Goal: Task Accomplishment & Management: Use online tool/utility

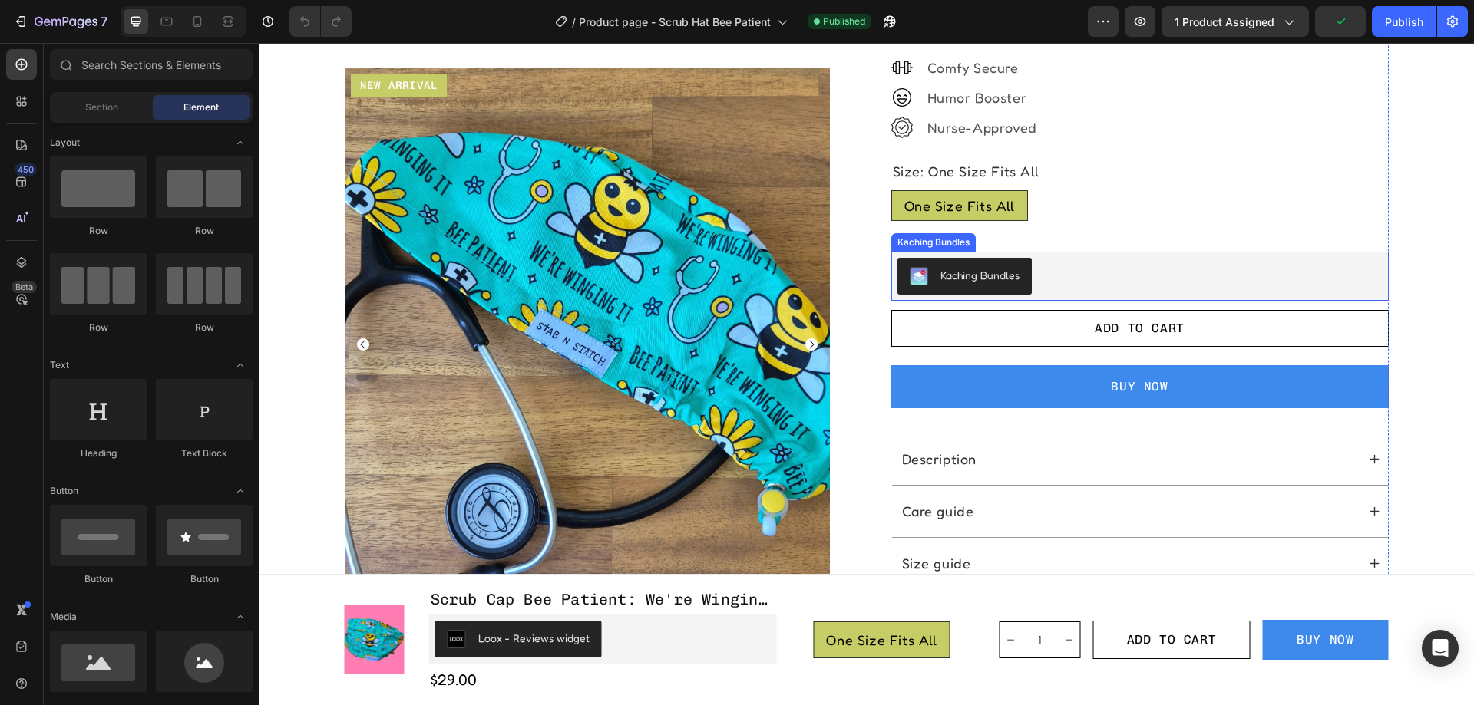
scroll to position [537, 0]
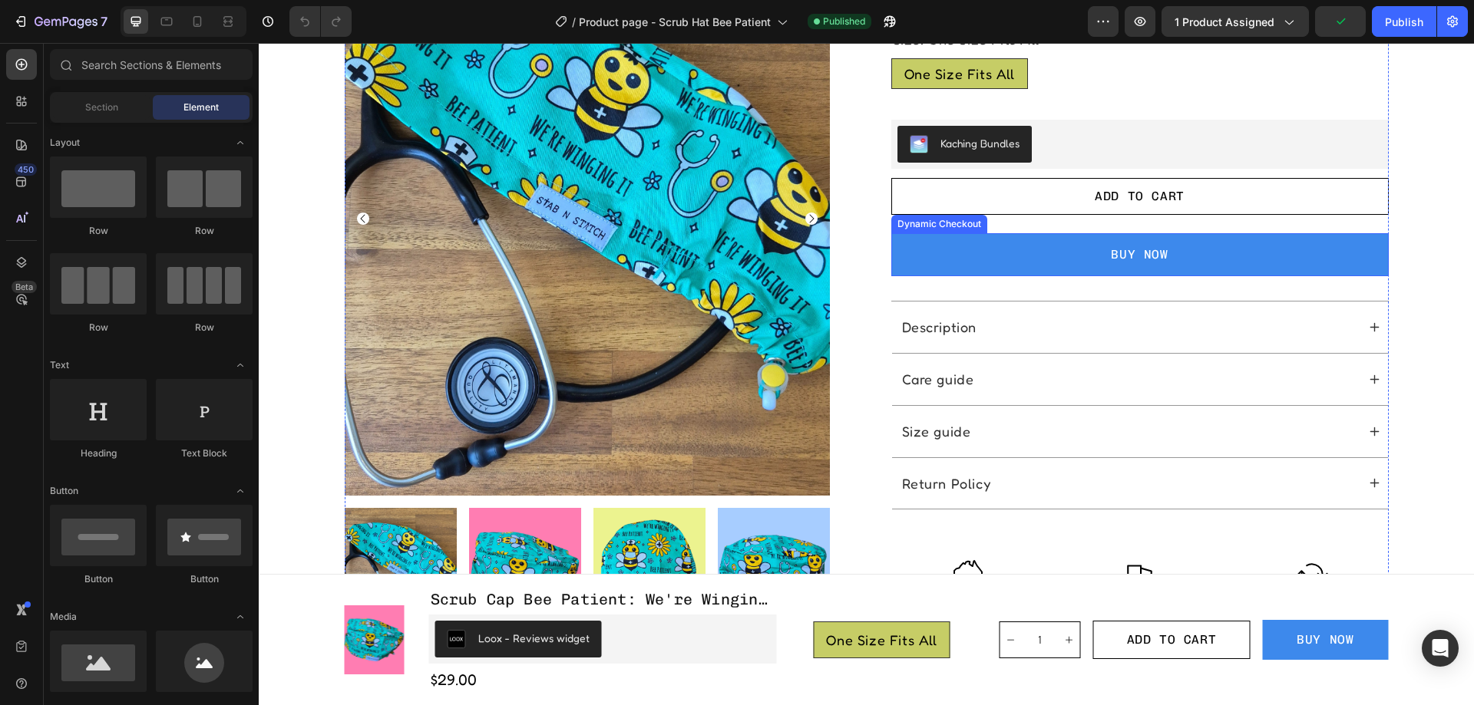
click at [1049, 238] on button "BUY NOW" at bounding box center [1139, 254] width 497 height 43
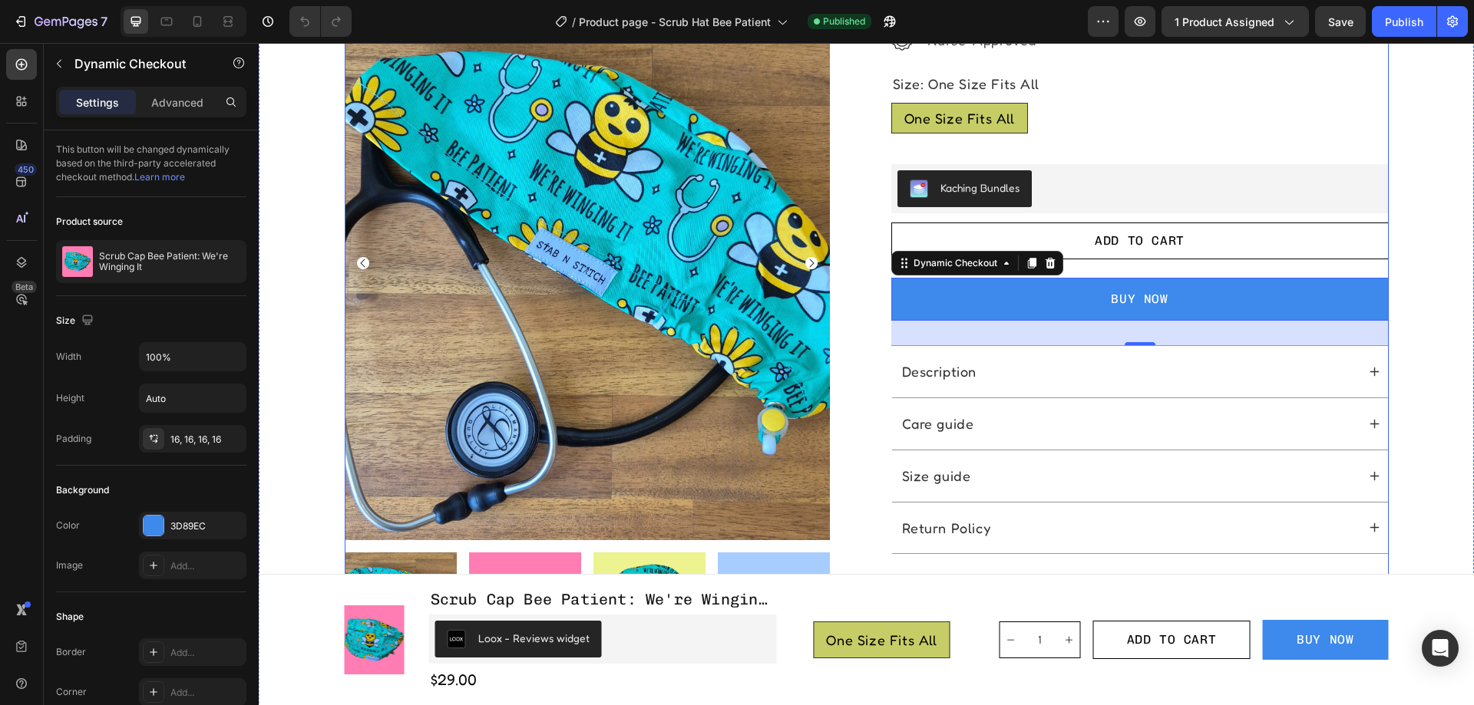
scroll to position [461, 0]
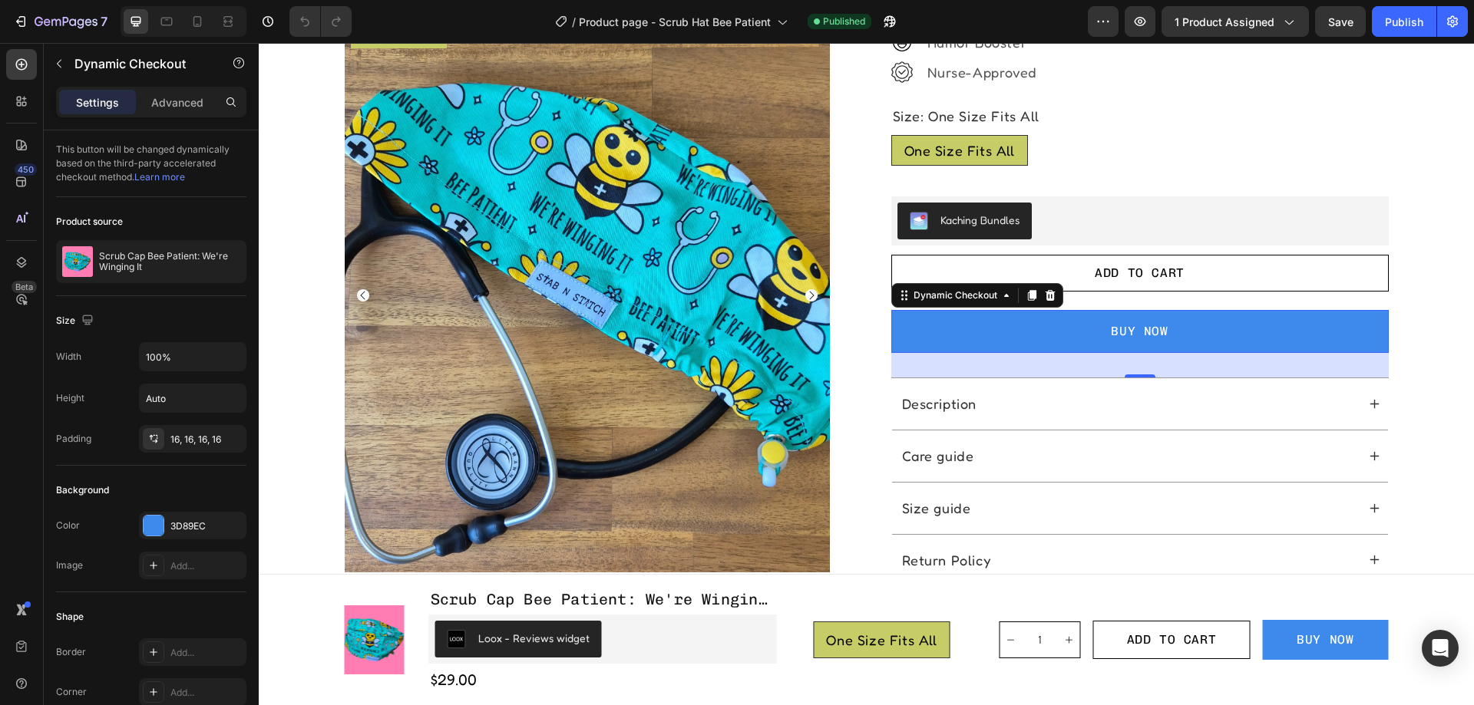
click at [1333, 331] on button "BUY NOW" at bounding box center [1139, 331] width 497 height 43
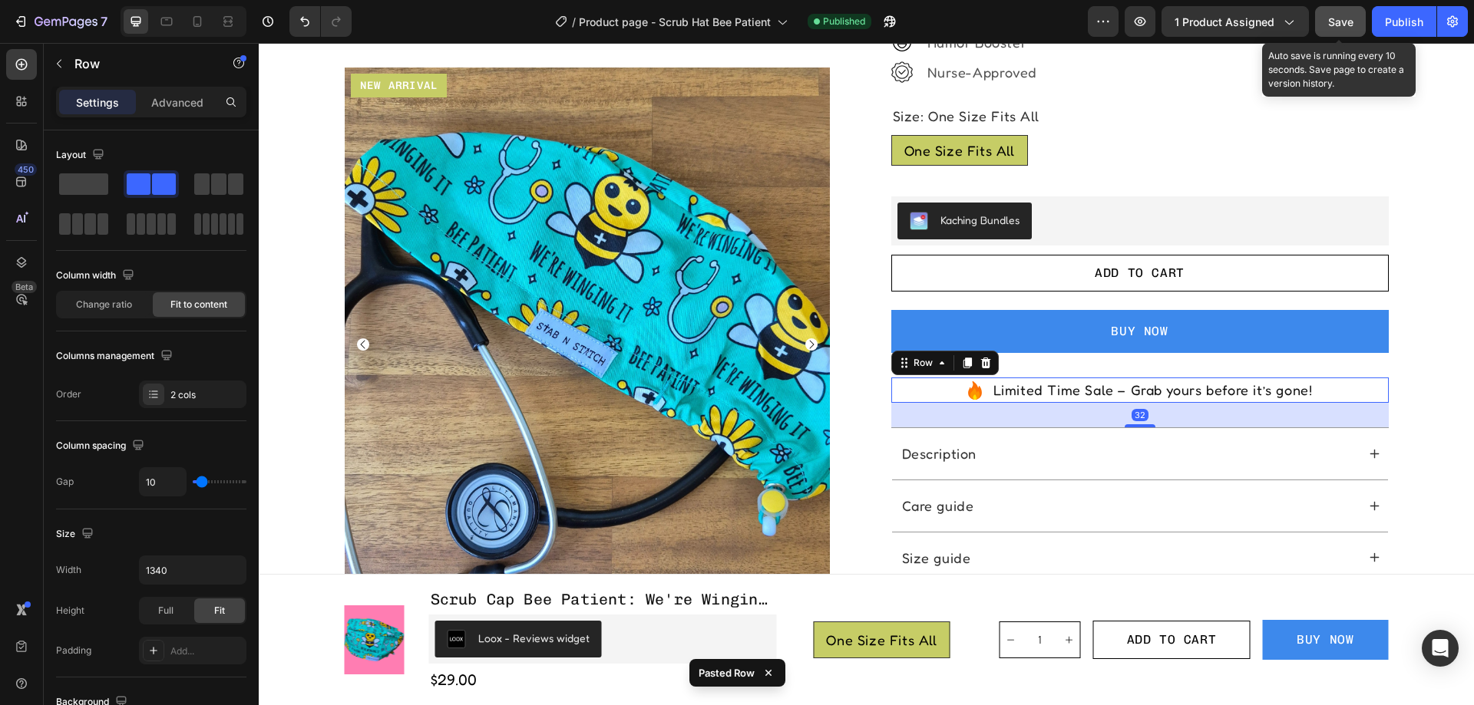
click at [1337, 17] on span "Save" at bounding box center [1340, 21] width 25 height 13
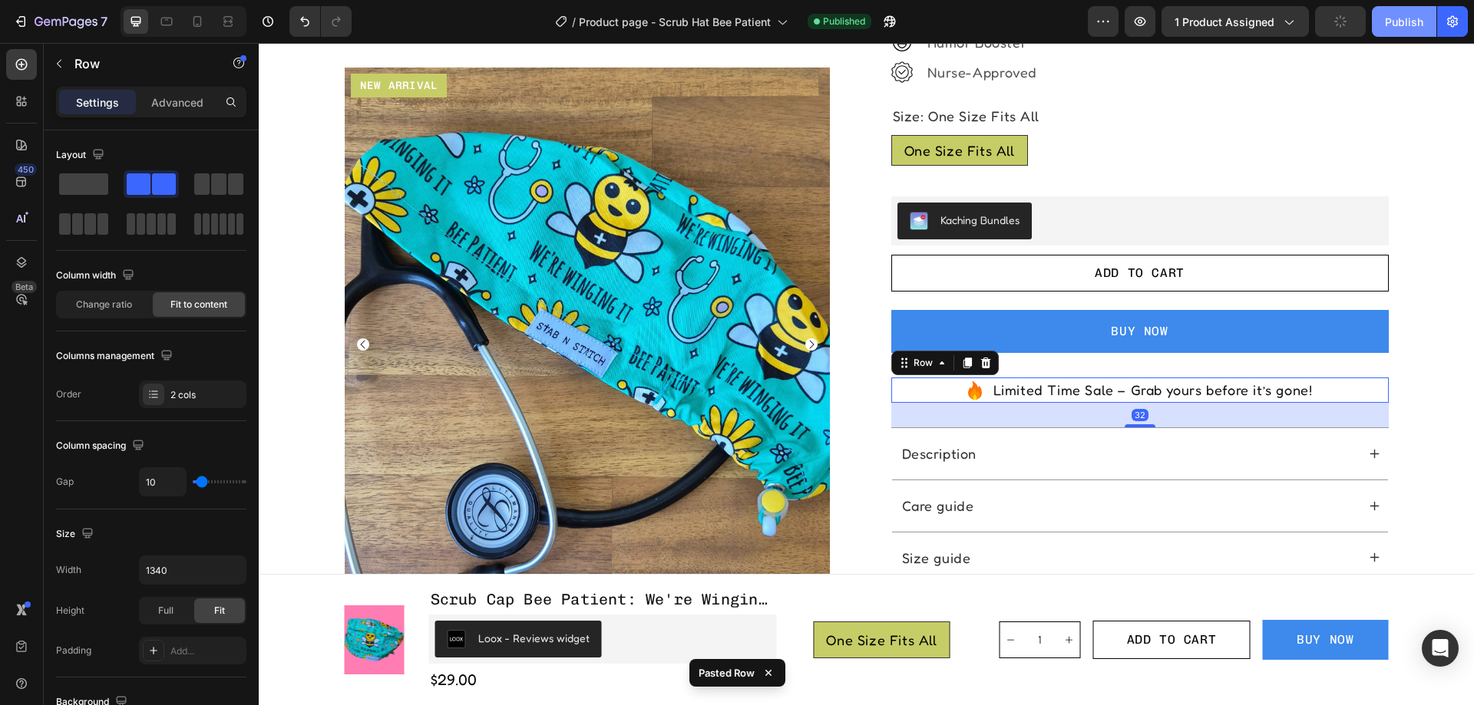
click at [1406, 15] on div "Publish" at bounding box center [1404, 22] width 38 height 16
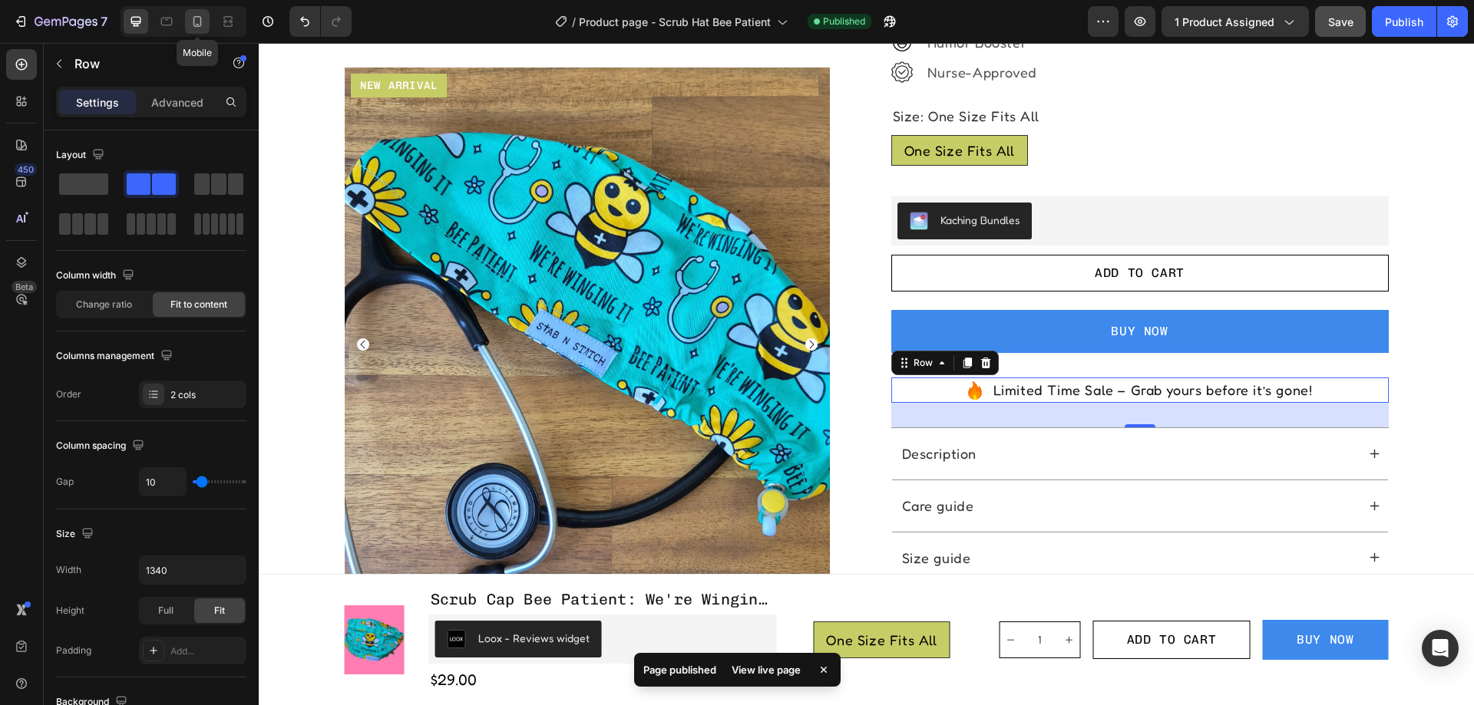
click at [204, 24] on icon at bounding box center [197, 21] width 15 height 15
type input "100%"
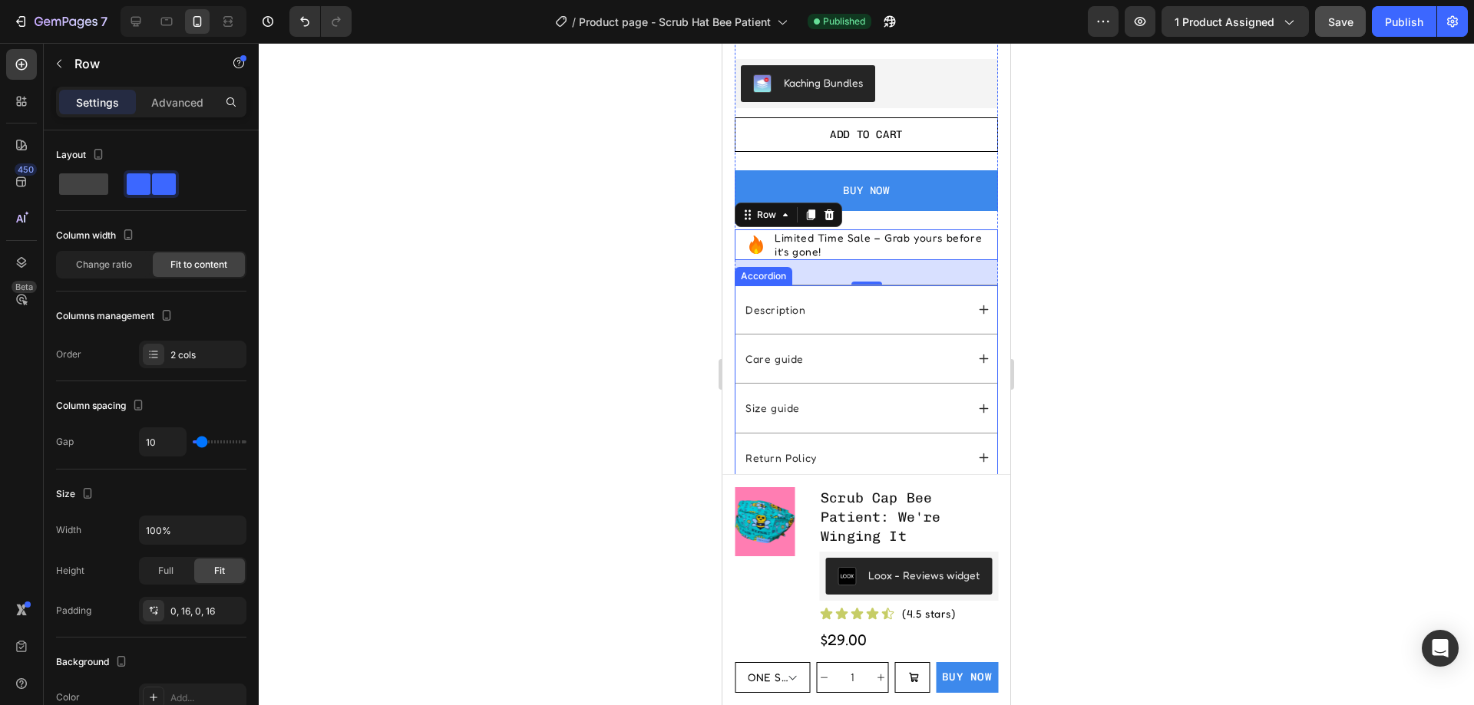
scroll to position [998, 0]
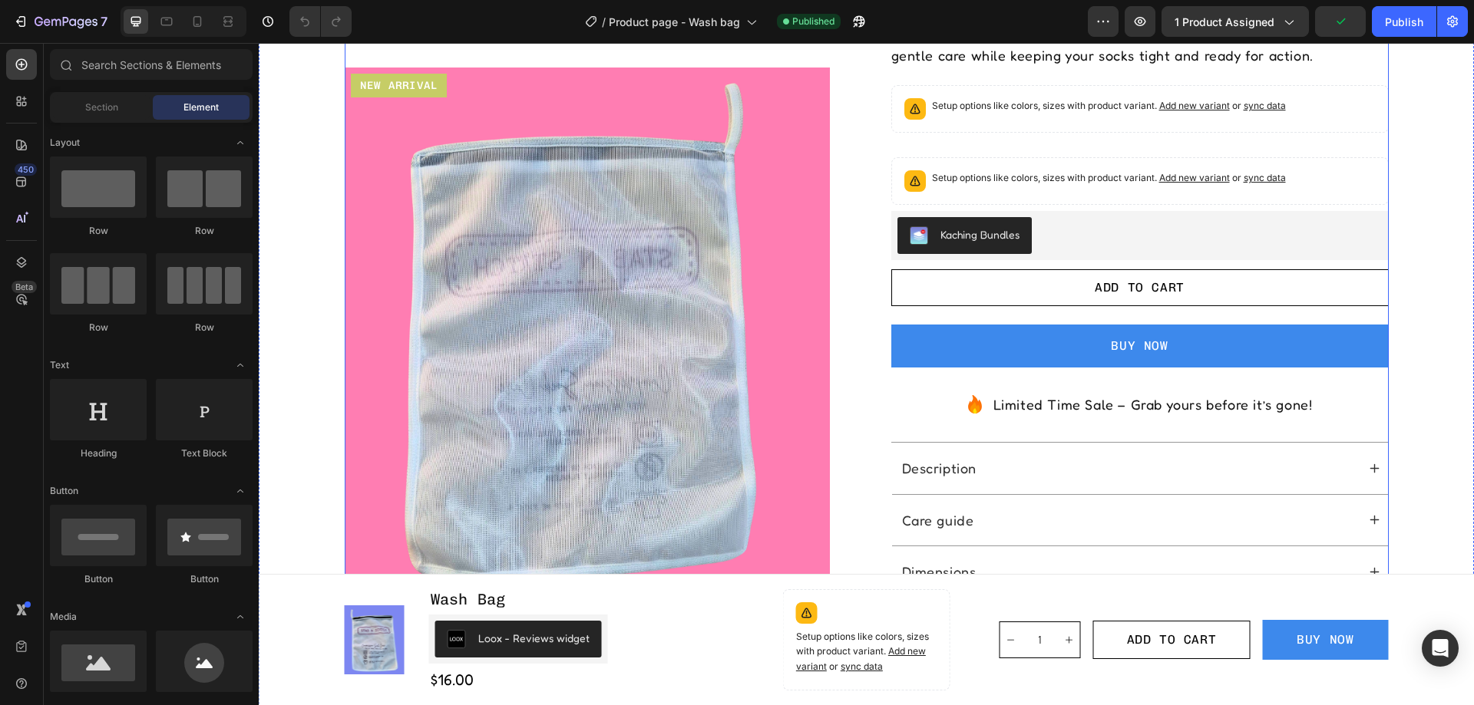
scroll to position [384, 0]
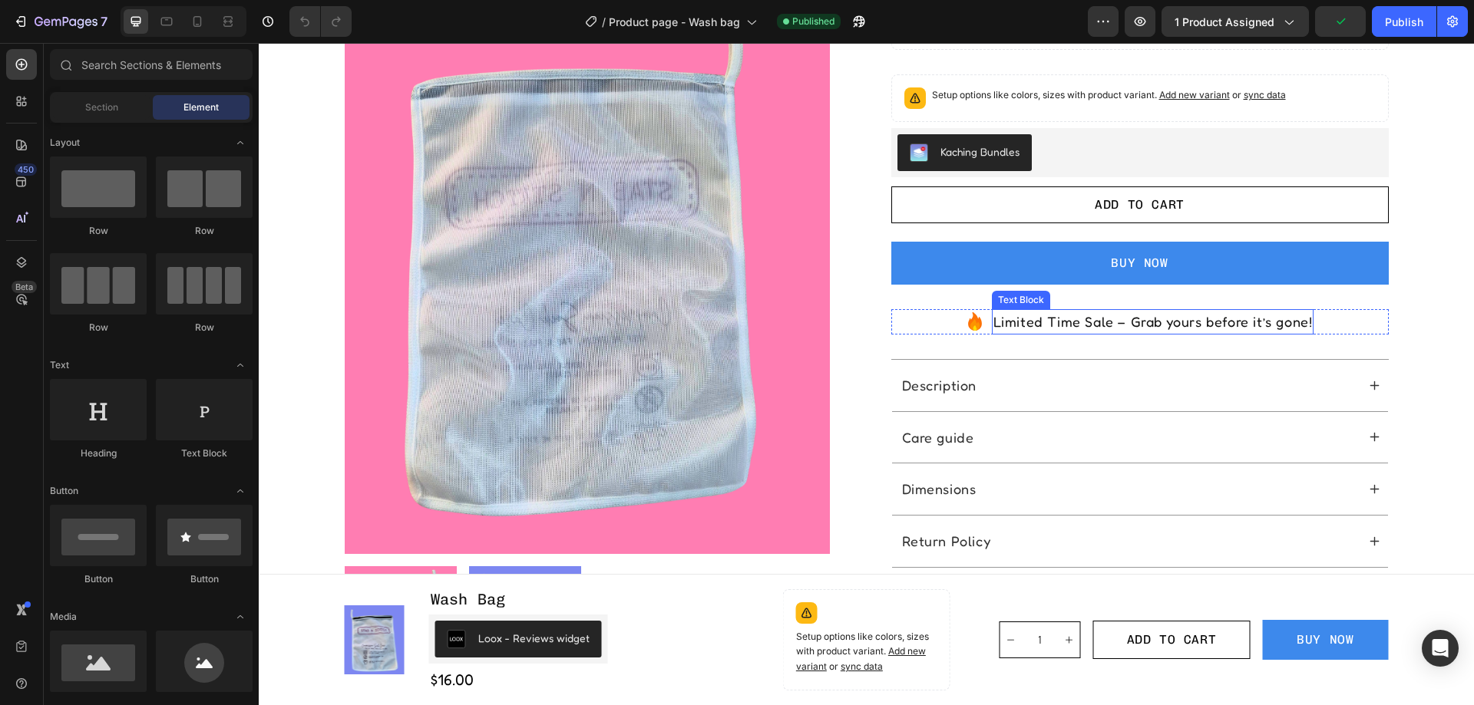
click at [1114, 322] on p "Limited Time Sale – Grab yours before it’s gone!" at bounding box center [1152, 322] width 319 height 22
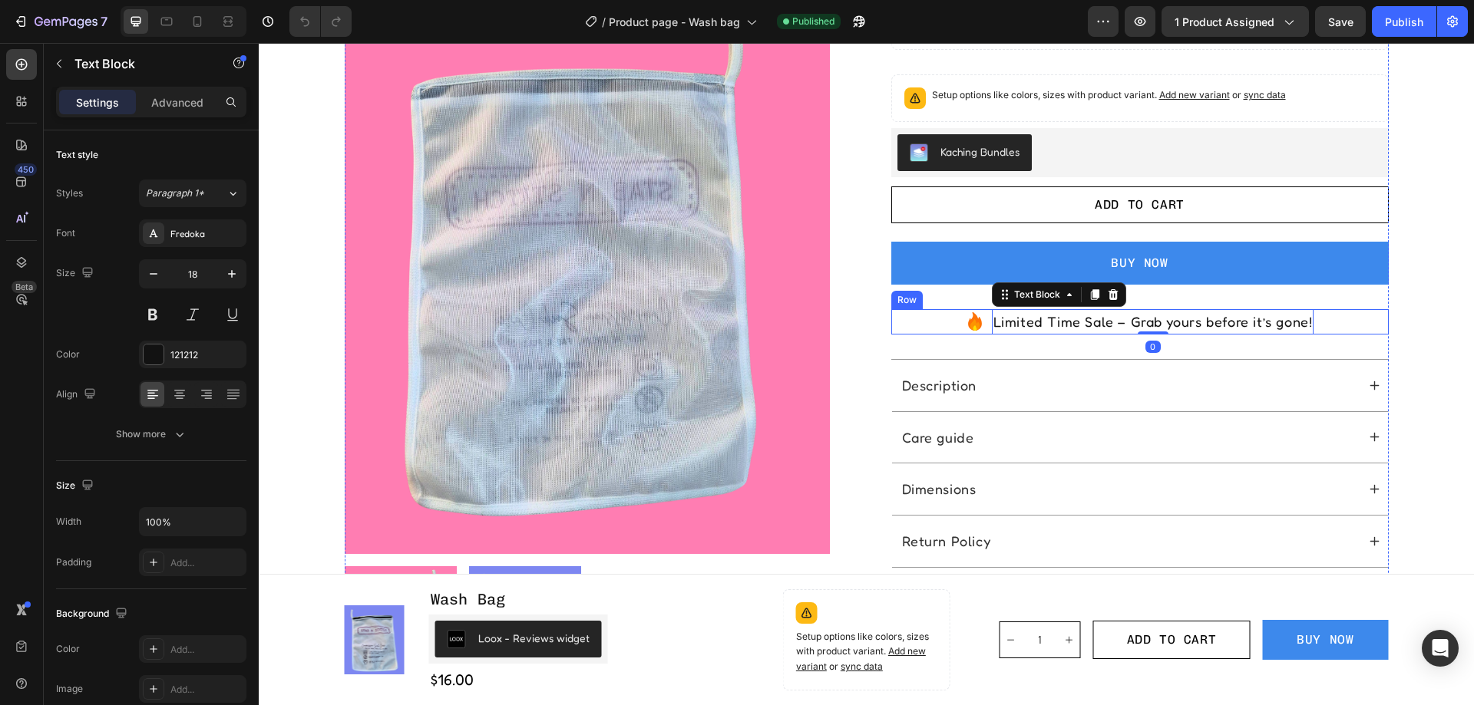
click at [1323, 319] on div "Icon Limited Time Sale – Grab yours before it’s gone! Text Block 0 Row" at bounding box center [1139, 321] width 497 height 25
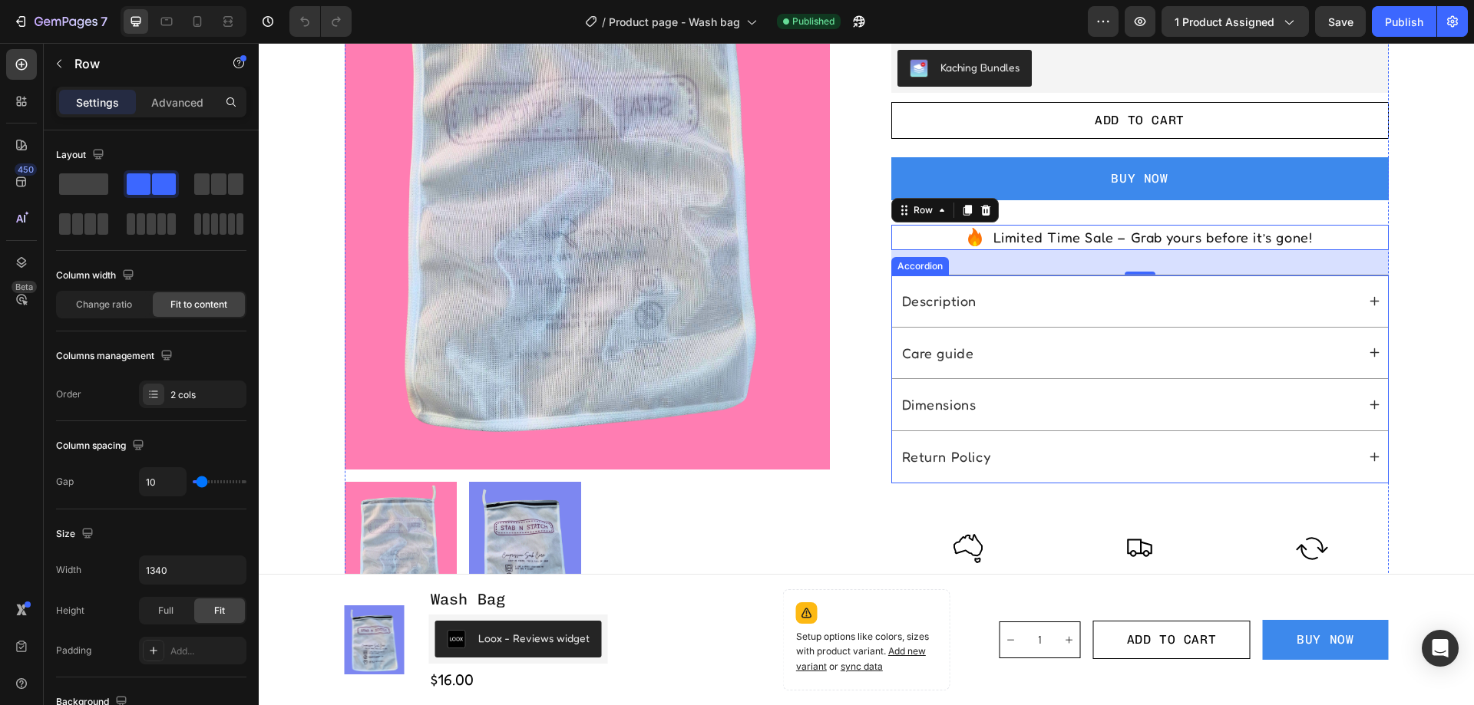
scroll to position [461, 0]
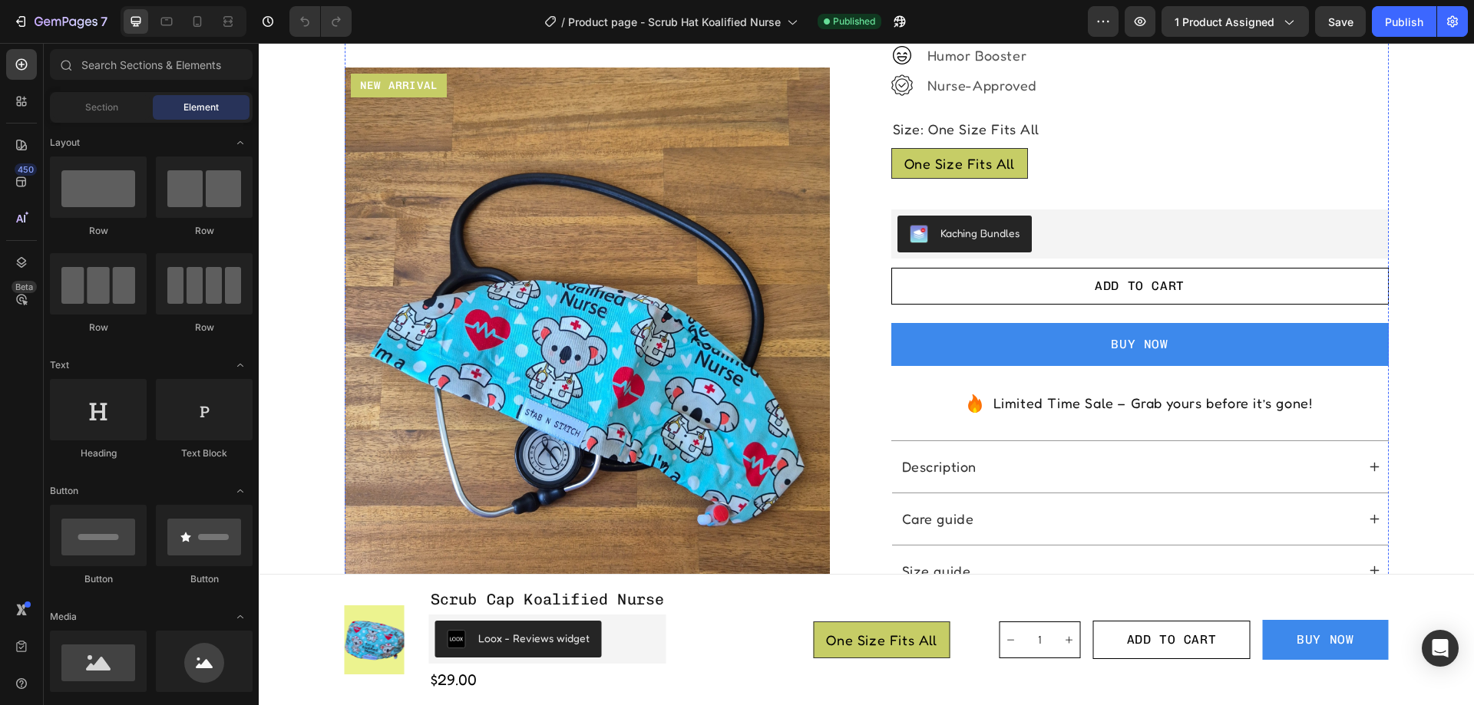
scroll to position [461, 0]
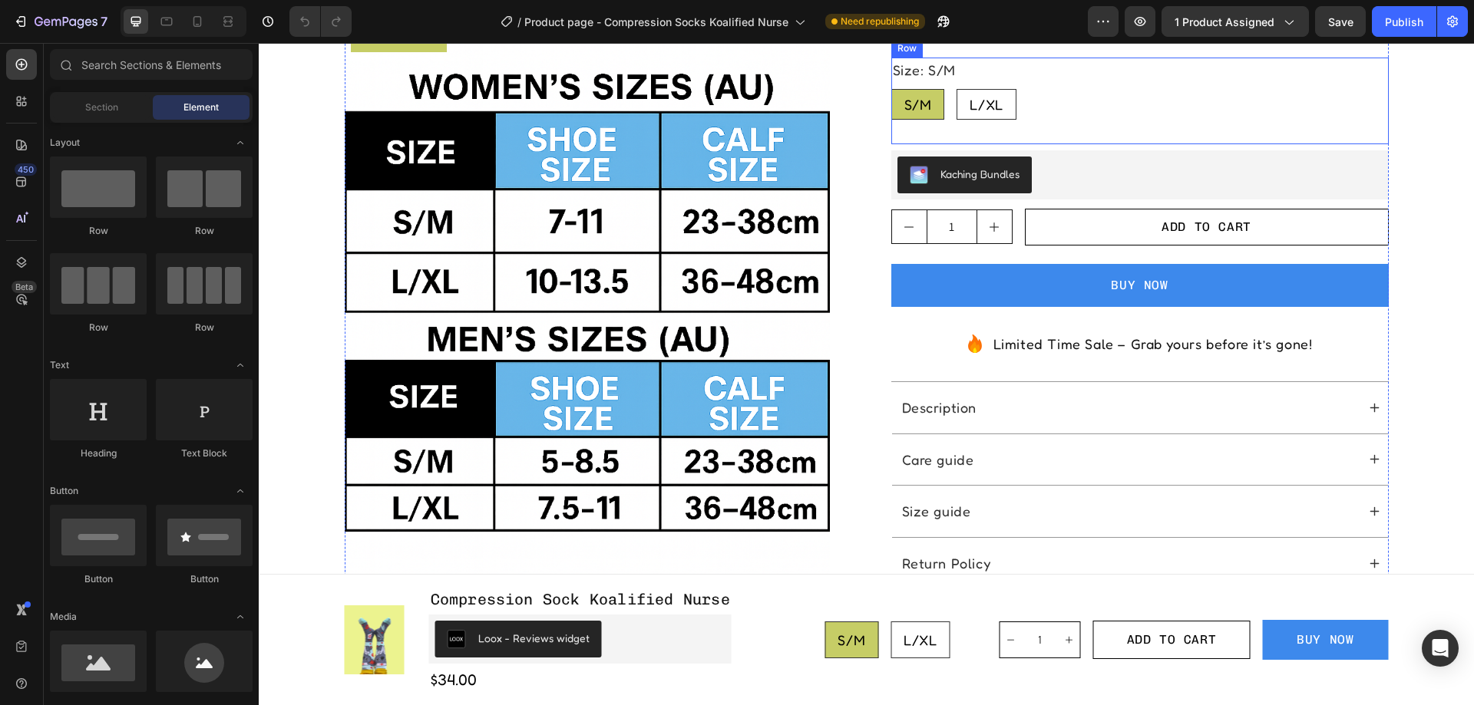
scroll to position [691, 0]
